Goal: Information Seeking & Learning: Learn about a topic

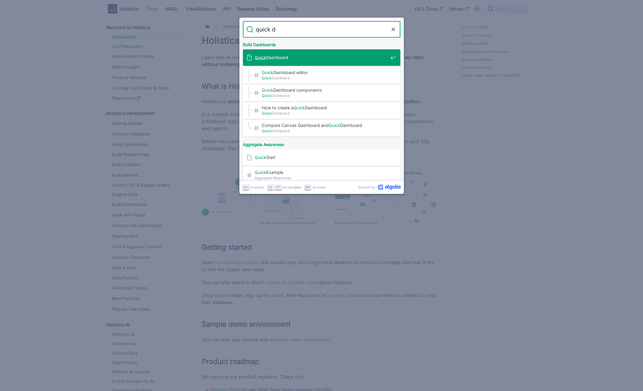
type input "quick da"
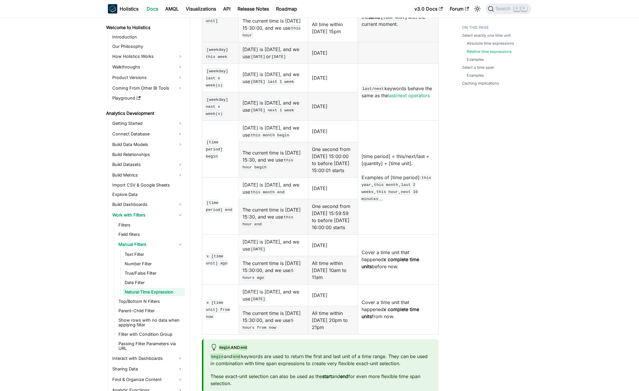
scroll to position [659, 0]
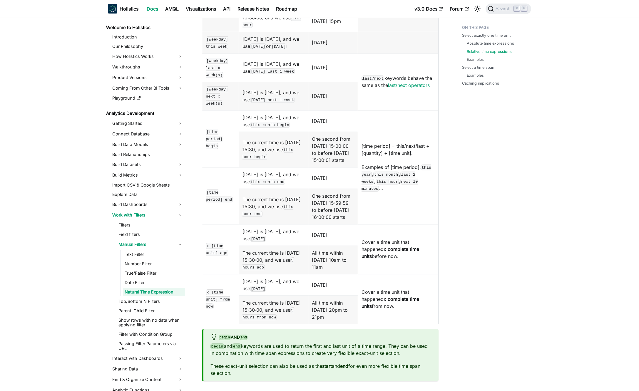
click at [411, 256] on td "Cover a time unit that happened x complete time units before now." at bounding box center [397, 249] width 80 height 50
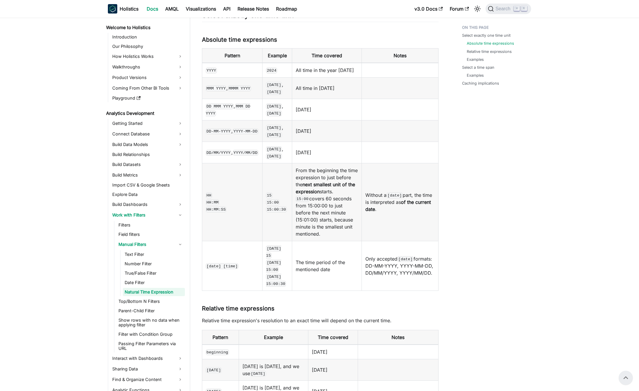
scroll to position [119, 0]
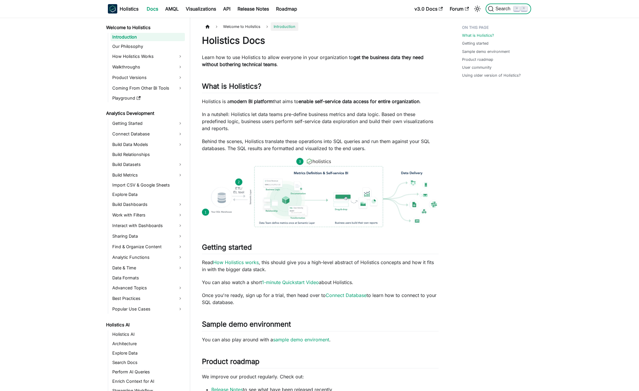
click at [500, 8] on span "Search" at bounding box center [503, 8] width 20 height 5
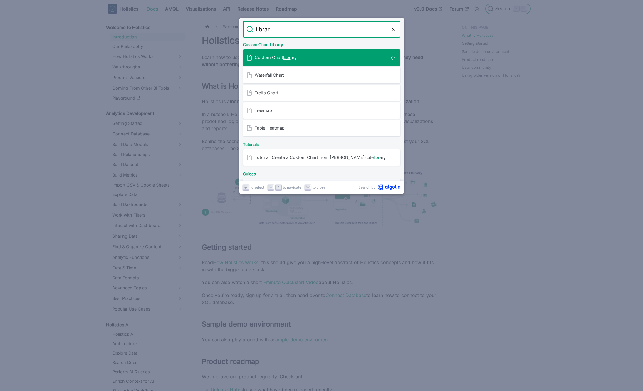
type input "librart"
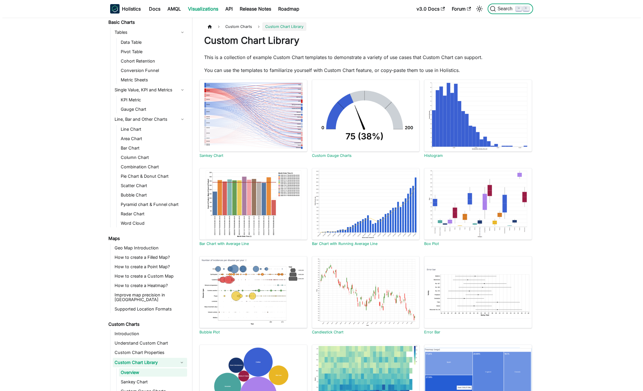
scroll to position [85, 0]
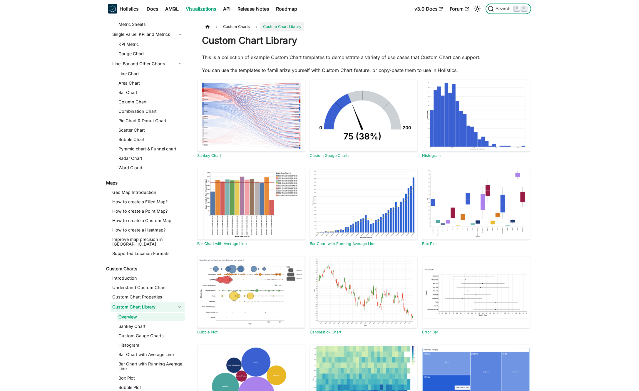
click at [510, 7] on span "Search" at bounding box center [503, 8] width 20 height 5
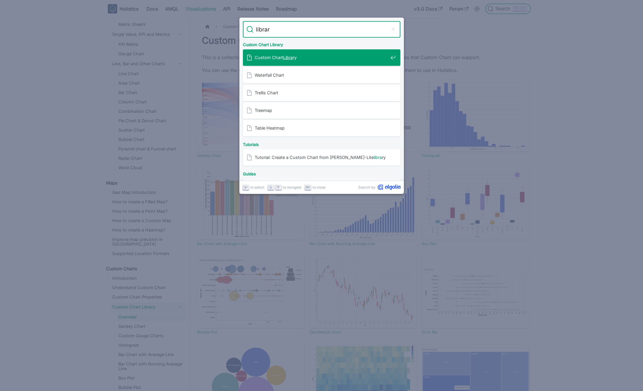
type input "library"
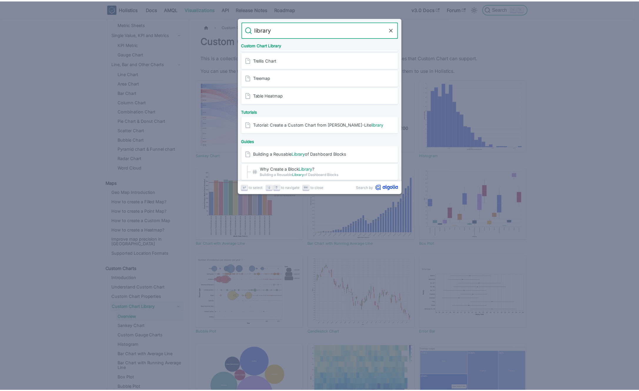
scroll to position [51, 0]
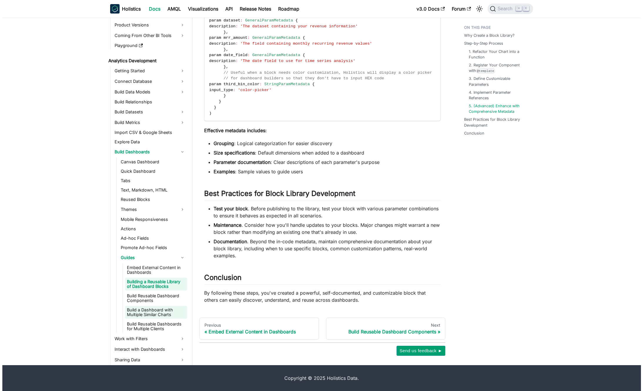
scroll to position [41, 0]
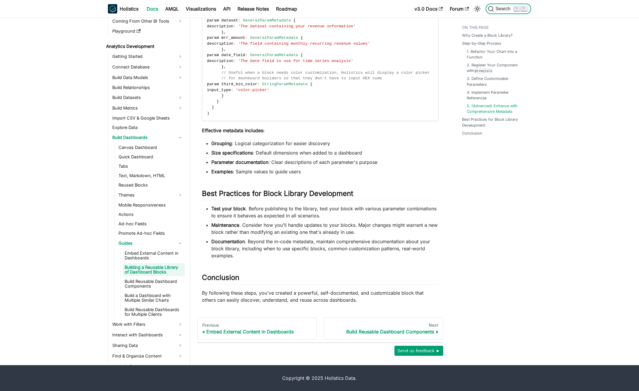
click at [502, 11] on span "Search" at bounding box center [503, 8] width 20 height 5
click at [494, 6] on span "Search" at bounding box center [503, 8] width 20 height 5
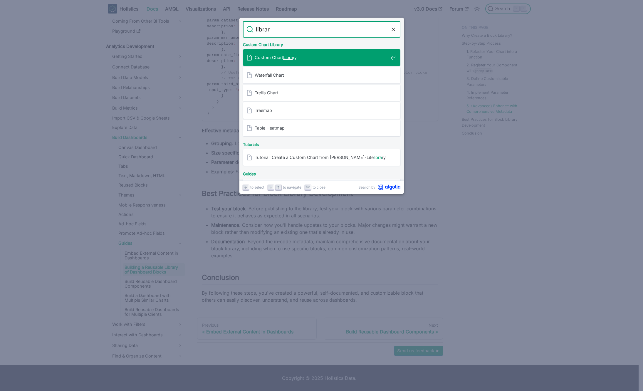
type input "library"
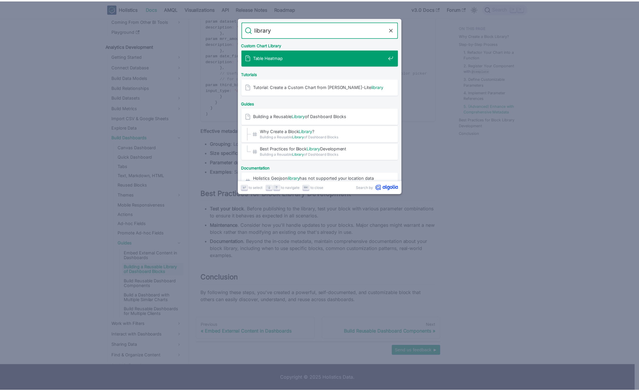
scroll to position [97, 0]
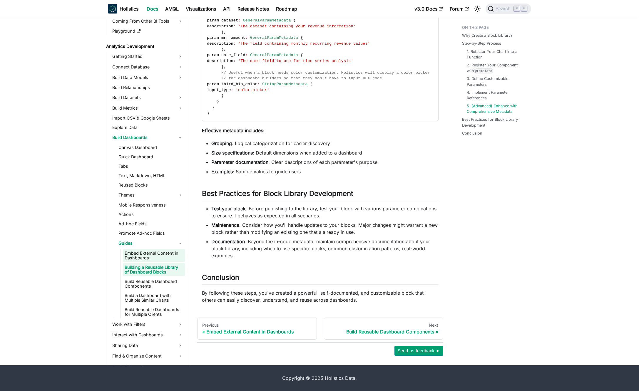
click at [147, 262] on link "Embed External Content in Dashboards" at bounding box center [154, 255] width 62 height 13
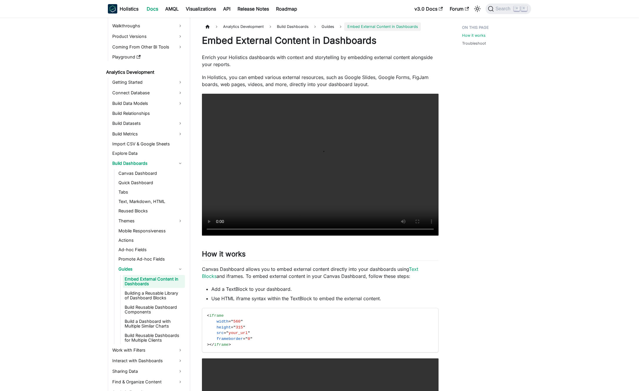
scroll to position [333, 0]
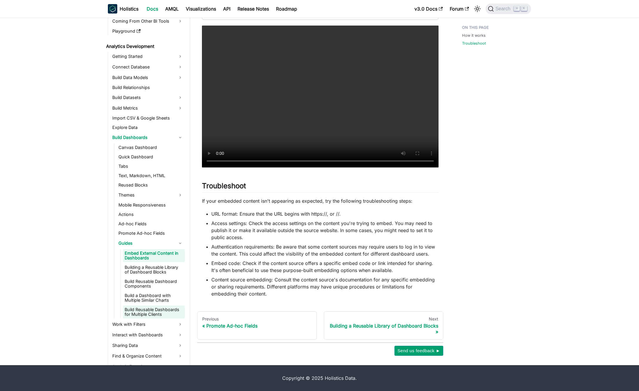
click at [148, 311] on link "Build Reusable Dashboards for Multiple Clients" at bounding box center [154, 311] width 62 height 13
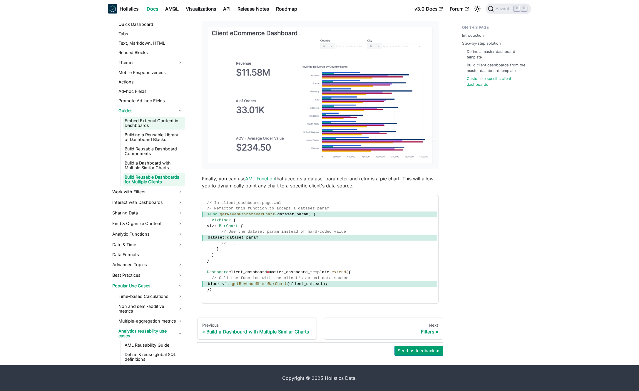
scroll to position [102, 0]
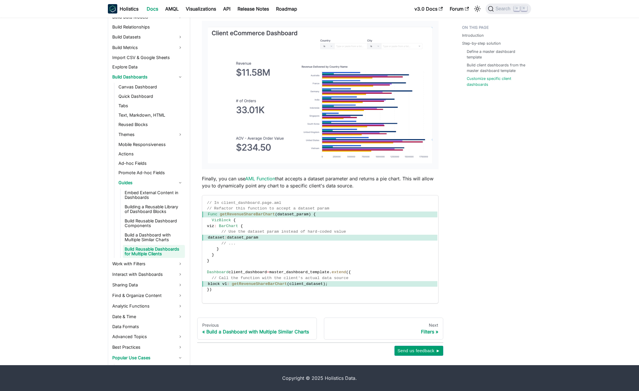
click at [161, 110] on li "Tabs" at bounding box center [151, 106] width 68 height 8
click at [161, 116] on link "Text, Markdown, HTML" at bounding box center [151, 115] width 68 height 8
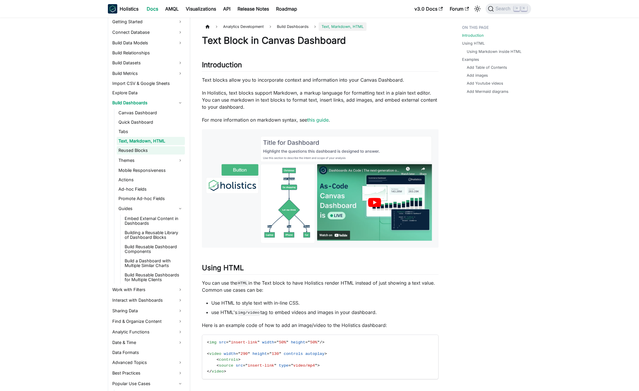
click at [156, 150] on link "Reused Blocks" at bounding box center [151, 150] width 68 height 8
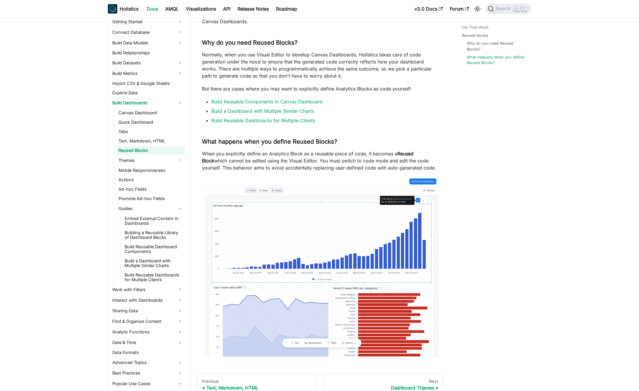
scroll to position [122, 0]
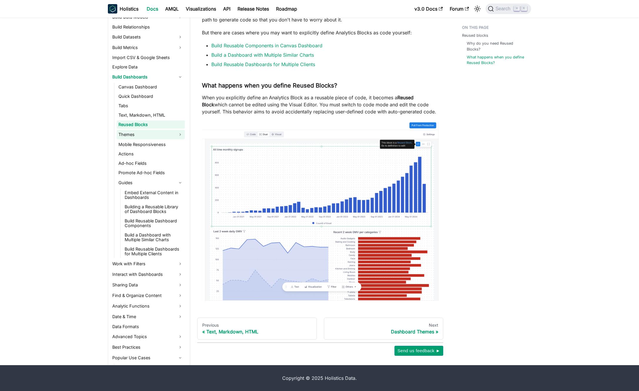
click at [165, 132] on link "Themes" at bounding box center [151, 134] width 68 height 9
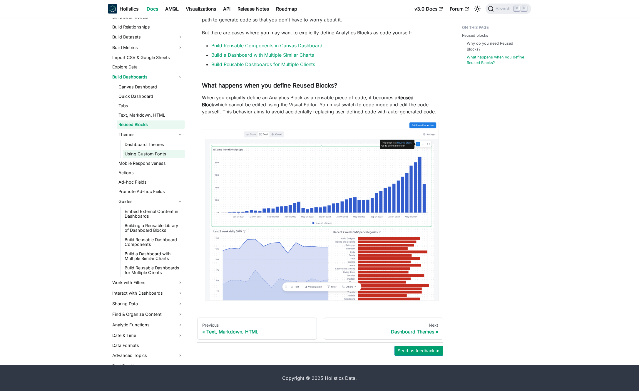
click at [162, 150] on link "Using Custom Fonts" at bounding box center [154, 154] width 62 height 8
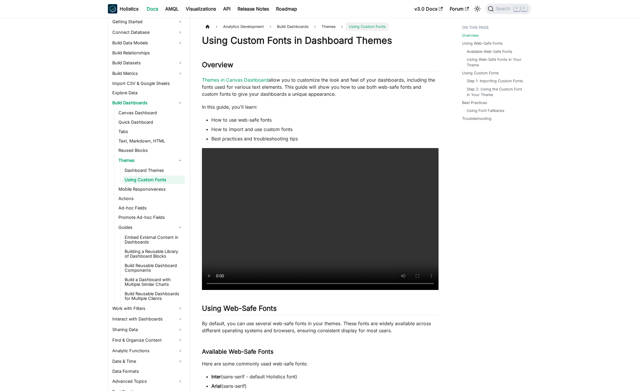
scroll to position [120, 0]
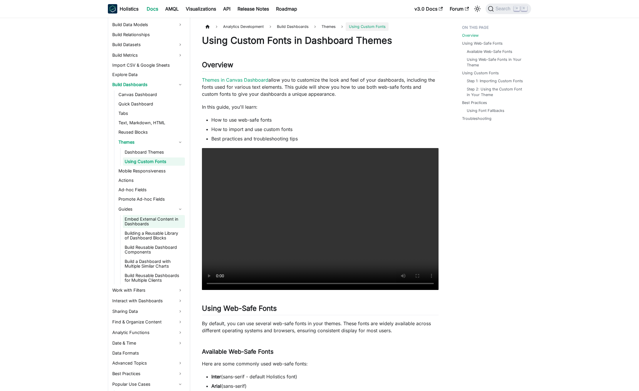
click at [167, 220] on link "Embed External Content in Dashboards" at bounding box center [154, 221] width 62 height 13
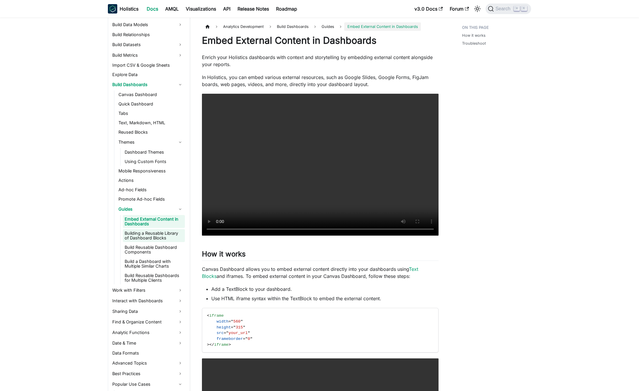
click at [166, 233] on link "Building a Reusable Library of Dashboard Blocks" at bounding box center [154, 235] width 62 height 13
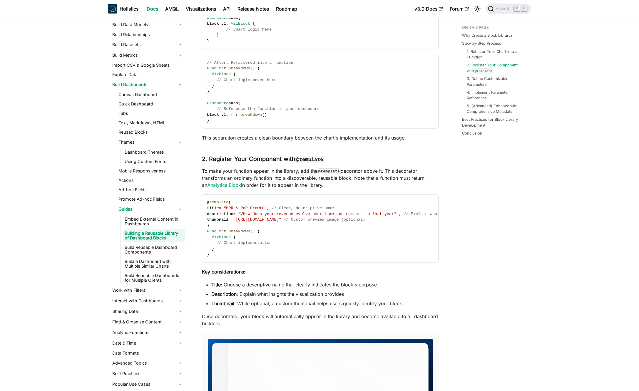
scroll to position [663, 0]
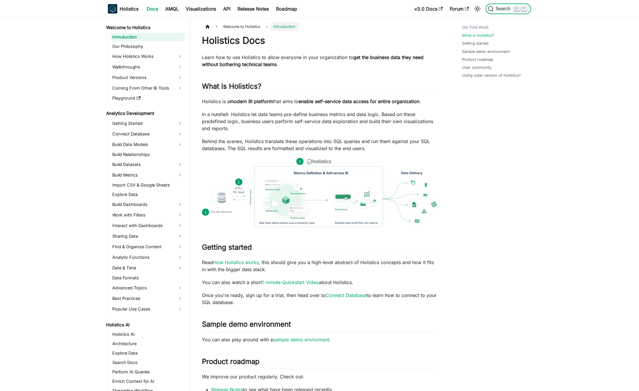
click at [493, 11] on icon "Search (Command+K)" at bounding box center [490, 8] width 5 height 5
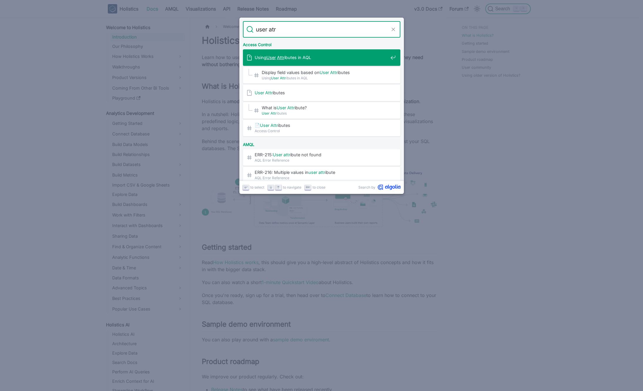
type input "user atrr"
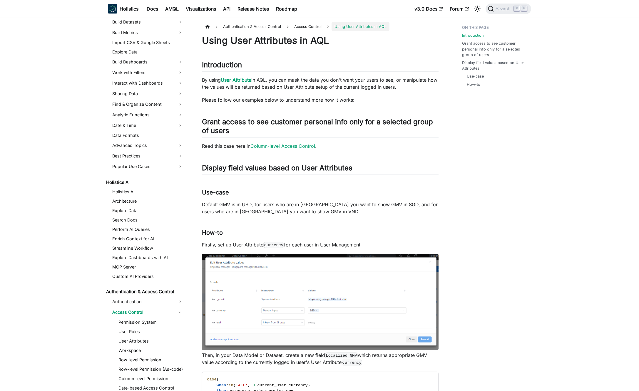
scroll to position [143, 0]
click at [229, 9] on link "API" at bounding box center [226, 8] width 14 height 9
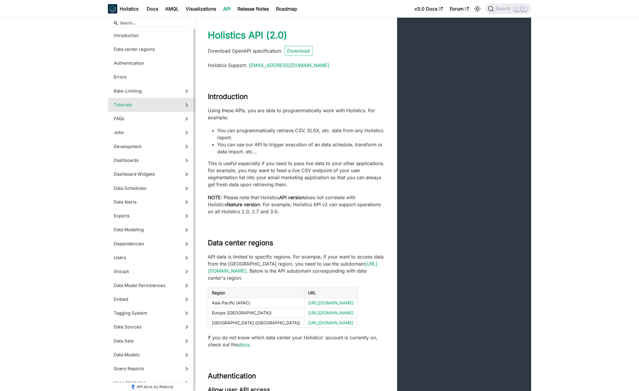
scroll to position [36, 0]
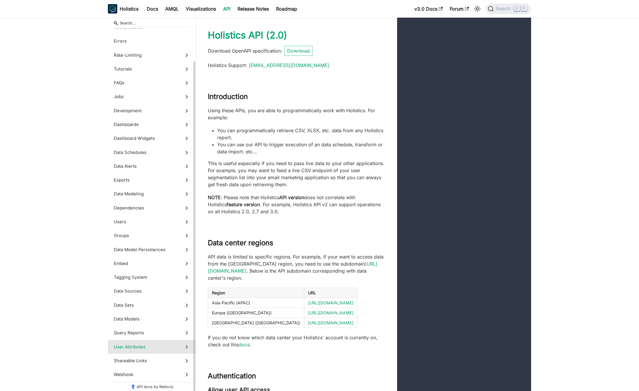
click at [155, 345] on span "User Attributes" at bounding box center [146, 347] width 65 height 6
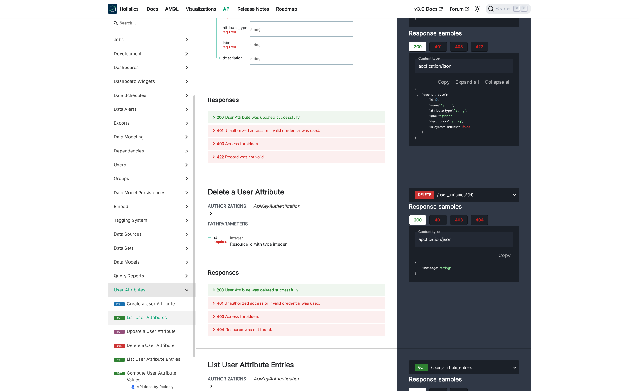
scroll to position [130, 0]
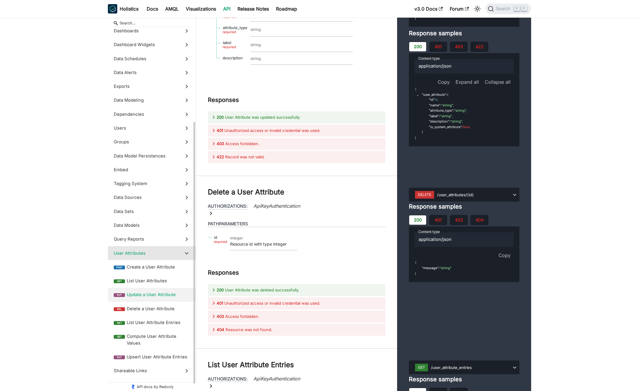
click at [159, 291] on span "Update a User Attribute" at bounding box center [158, 294] width 63 height 6
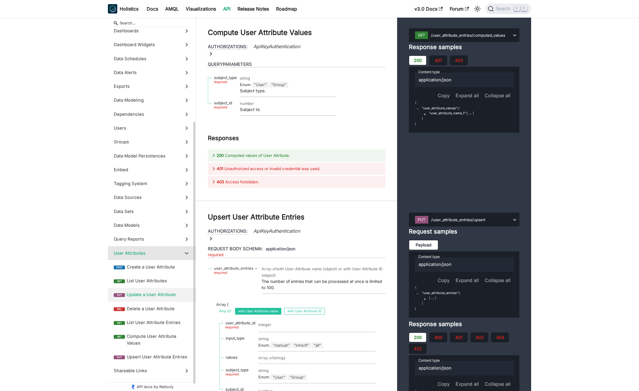
click at [136, 251] on span "User Attributes" at bounding box center [146, 253] width 65 height 6
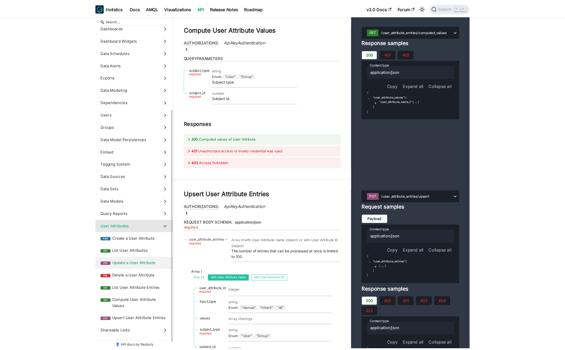
scroll to position [23814, 0]
